Goal: Information Seeking & Learning: Learn about a topic

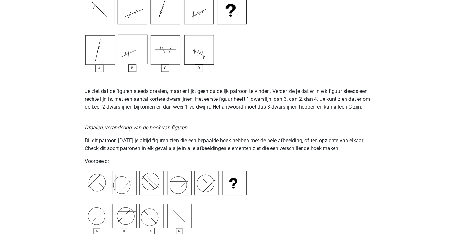
scroll to position [707, 0]
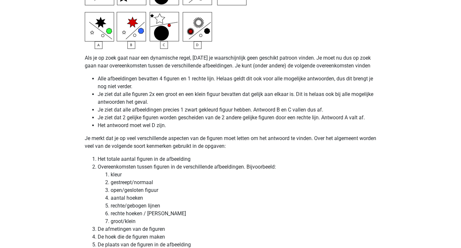
scroll to position [1649, 0]
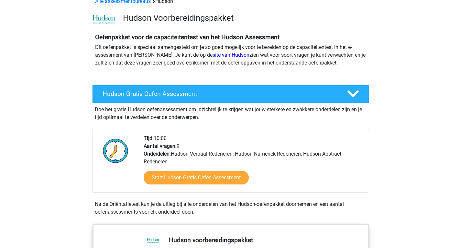
scroll to position [35, 0]
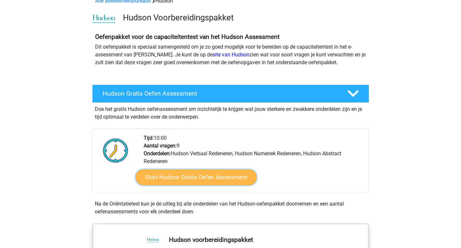
click at [178, 172] on link "Start Hudson Gratis Oefen Assessment" at bounding box center [196, 177] width 121 height 16
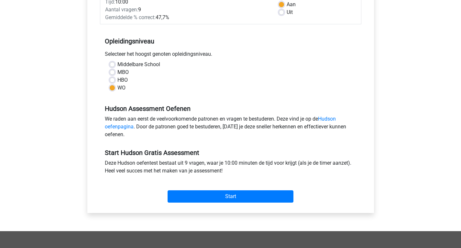
scroll to position [108, 0]
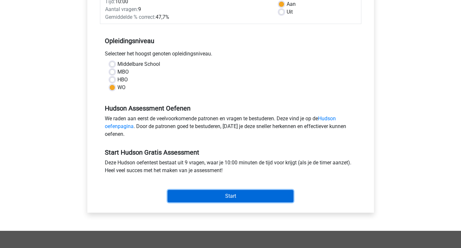
click at [201, 196] on input "Start" at bounding box center [231, 196] width 126 height 12
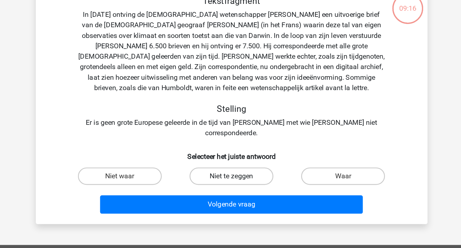
click at [223, 170] on label "Niet te zeggen" at bounding box center [230, 174] width 63 height 13
click at [231, 175] on input "Niet te zeggen" at bounding box center [233, 177] width 4 height 4
radio input "true"
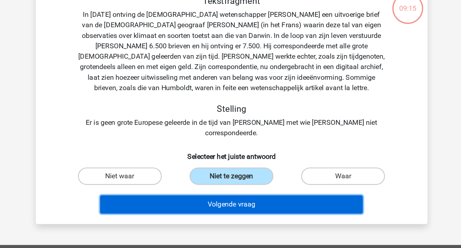
click at [224, 189] on button "Volgende vraag" at bounding box center [231, 196] width 196 height 14
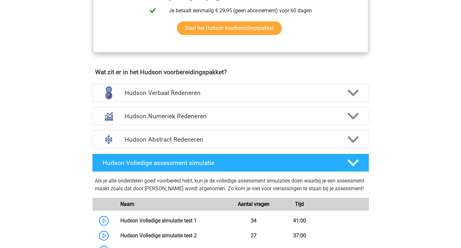
scroll to position [354, 0]
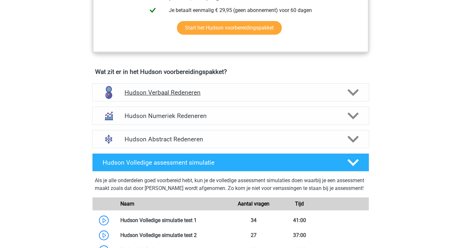
click at [304, 90] on h4 "Hudson Verbaal Redeneren" at bounding box center [231, 92] width 212 height 7
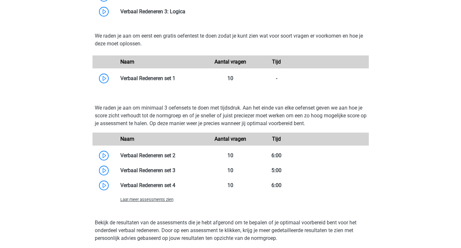
scroll to position [644, 0]
click at [176, 77] on link at bounding box center [176, 78] width 0 height 6
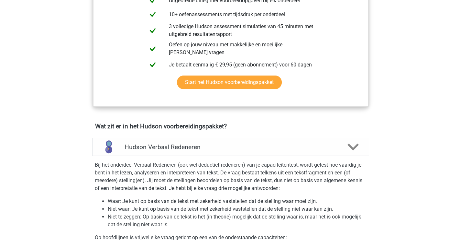
scroll to position [293, 0]
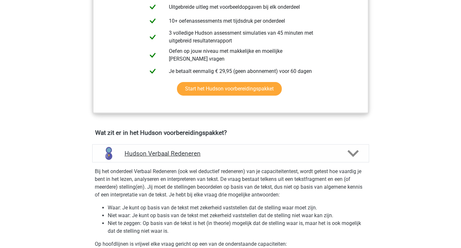
click at [362, 161] on div "Hudson Verbaal Redeneren" at bounding box center [230, 153] width 277 height 18
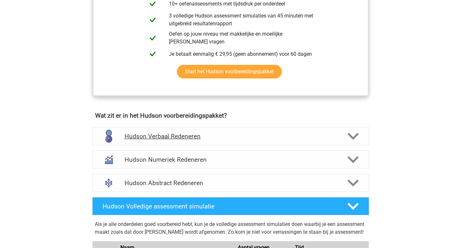
scroll to position [312, 0]
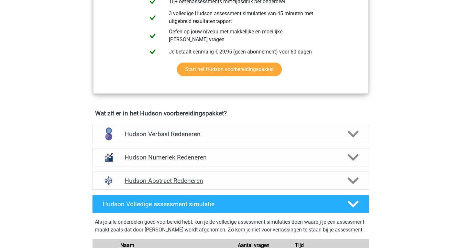
click at [355, 185] on icon at bounding box center [353, 180] width 11 height 11
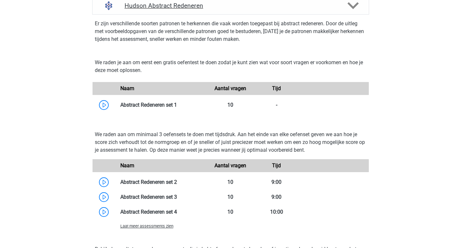
scroll to position [489, 0]
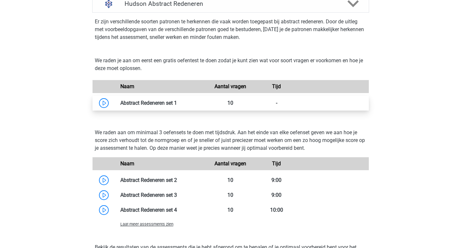
click at [177, 106] on link at bounding box center [177, 103] width 0 height 6
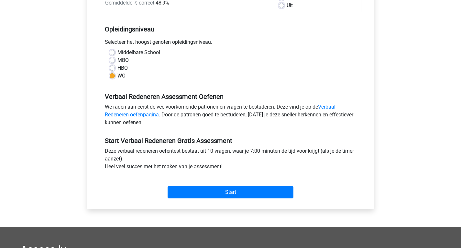
scroll to position [116, 0]
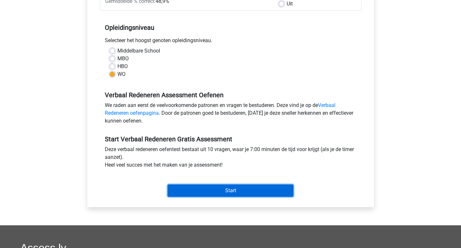
click at [206, 190] on input "Start" at bounding box center [231, 190] width 126 height 12
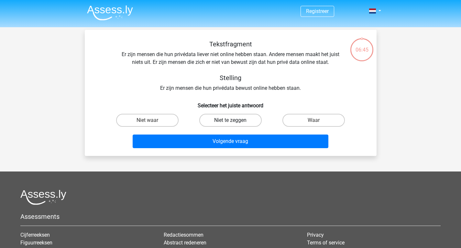
click at [231, 125] on label "Niet te zeggen" at bounding box center [230, 120] width 63 height 13
click at [231, 124] on input "Niet te zeggen" at bounding box center [233, 122] width 4 height 4
radio input "true"
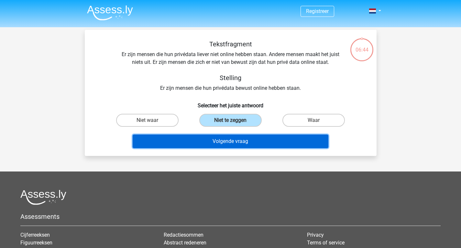
click at [231, 141] on button "Volgende vraag" at bounding box center [231, 141] width 196 height 14
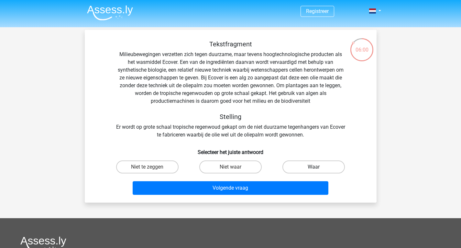
click at [309, 166] on label "Waar" at bounding box center [314, 166] width 63 height 13
click at [314, 167] on input "Waar" at bounding box center [316, 169] width 4 height 4
radio input "true"
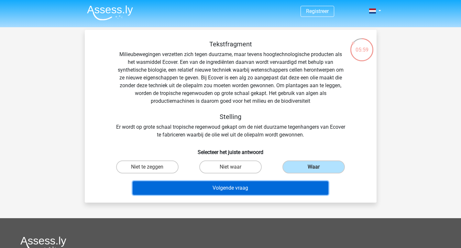
click at [261, 189] on button "Volgende vraag" at bounding box center [231, 188] width 196 height 14
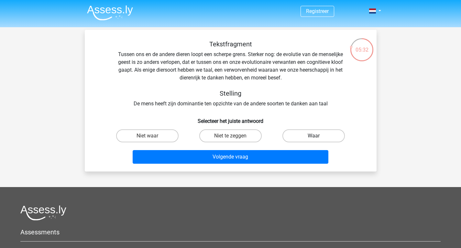
click at [302, 136] on label "Waar" at bounding box center [314, 135] width 63 height 13
click at [314, 136] on input "Waar" at bounding box center [316, 138] width 4 height 4
radio input "true"
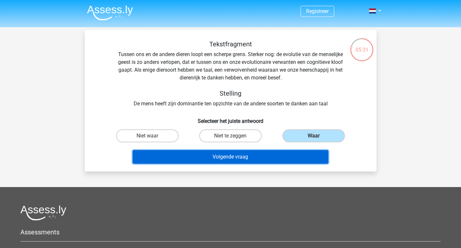
click at [267, 155] on button "Volgende vraag" at bounding box center [231, 157] width 196 height 14
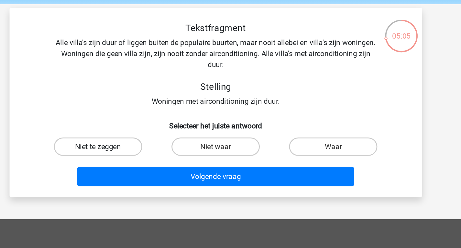
click at [162, 129] on label "Niet te zeggen" at bounding box center [147, 127] width 63 height 13
click at [152, 129] on input "Niet te zeggen" at bounding box center [149, 130] width 4 height 4
radio input "true"
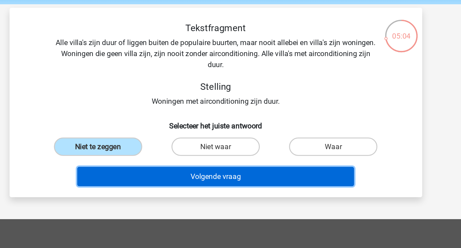
click at [213, 149] on button "Volgende vraag" at bounding box center [231, 149] width 196 height 14
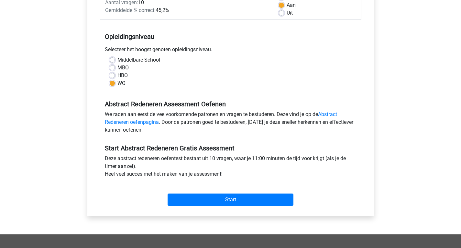
scroll to position [107, 0]
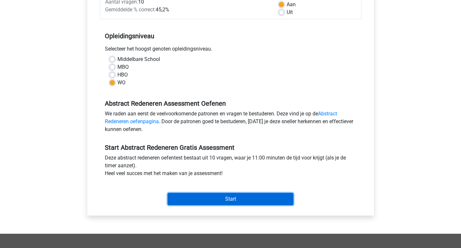
click at [215, 199] on input "Start" at bounding box center [231, 199] width 126 height 12
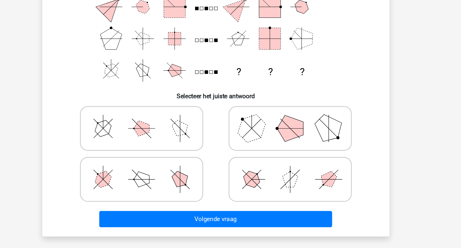
scroll to position [63, 0]
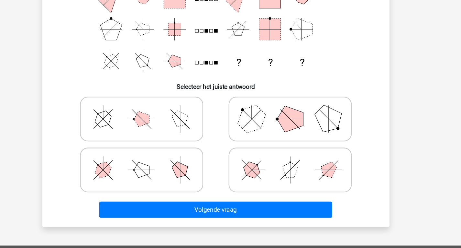
click at [270, 148] on icon at bounding box center [293, 139] width 97 height 32
click at [293, 131] on input "radio" at bounding box center [295, 129] width 4 height 4
radio input "true"
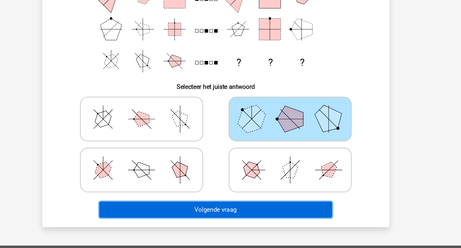
click at [247, 215] on button "Volgende vraag" at bounding box center [231, 216] width 196 height 14
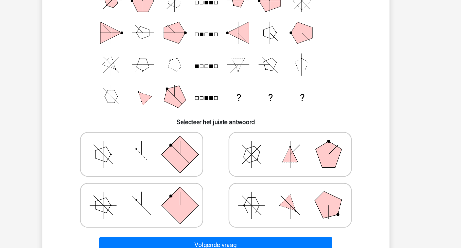
scroll to position [44, 0]
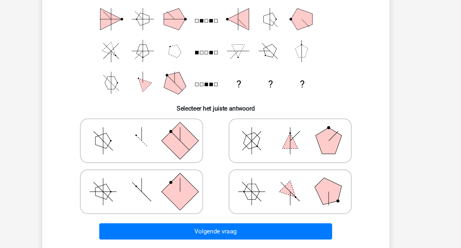
click at [174, 194] on icon at bounding box center [168, 200] width 97 height 32
click at [173, 192] on input "radio" at bounding box center [170, 190] width 4 height 4
radio input "true"
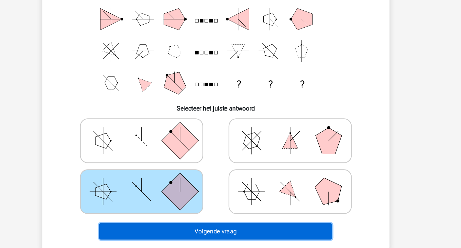
click at [219, 234] on button "Volgende vraag" at bounding box center [231, 234] width 196 height 14
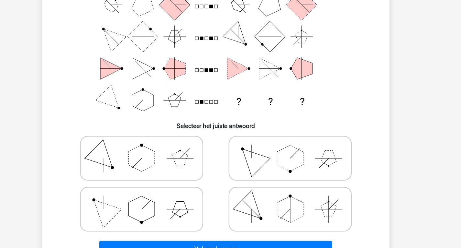
scroll to position [29, 0]
click at [189, 222] on icon at bounding box center [168, 215] width 97 height 32
click at [173, 207] on input "radio" at bounding box center [170, 205] width 4 height 4
radio input "true"
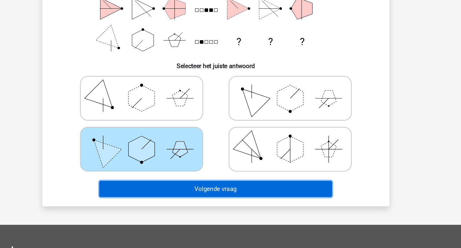
click at [213, 199] on button "Volgende vraag" at bounding box center [231, 198] width 196 height 14
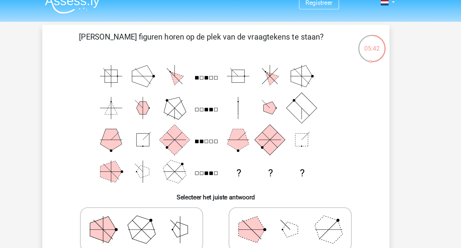
scroll to position [7, 0]
